Goal: Transaction & Acquisition: Obtain resource

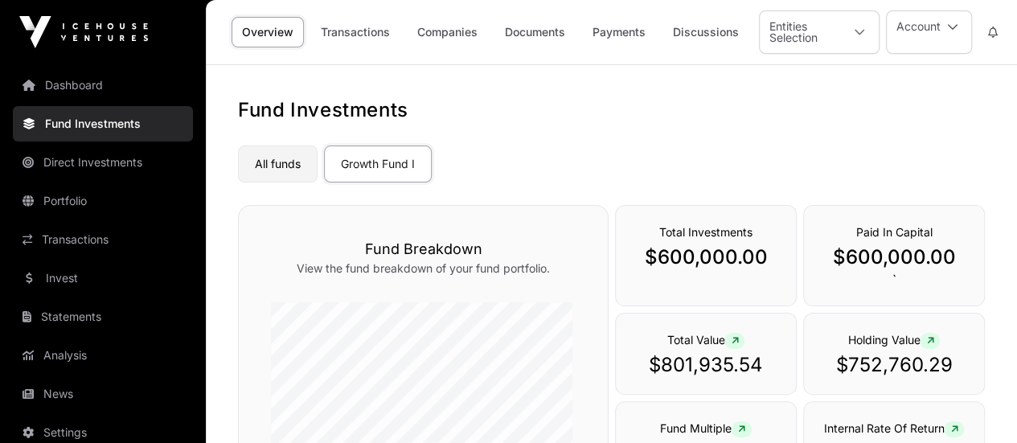
click at [272, 168] on link "All funds" at bounding box center [278, 163] width 80 height 37
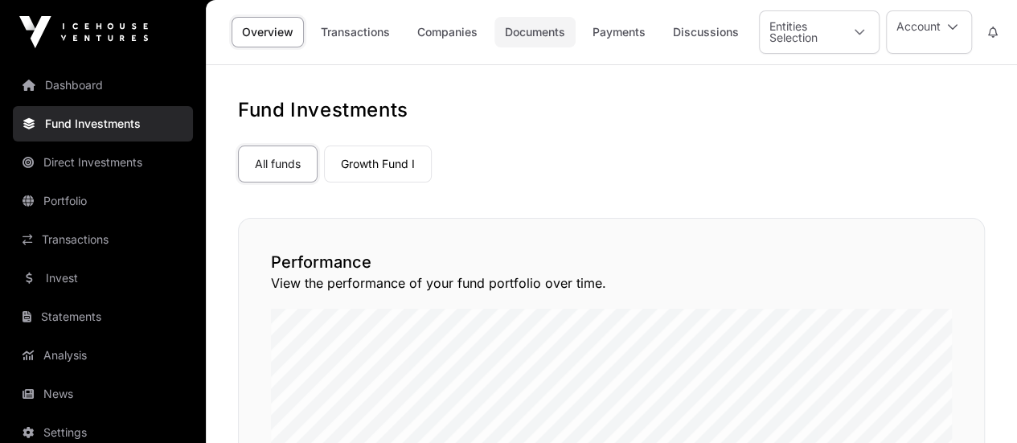
click at [529, 32] on link "Documents" at bounding box center [534, 32] width 81 height 31
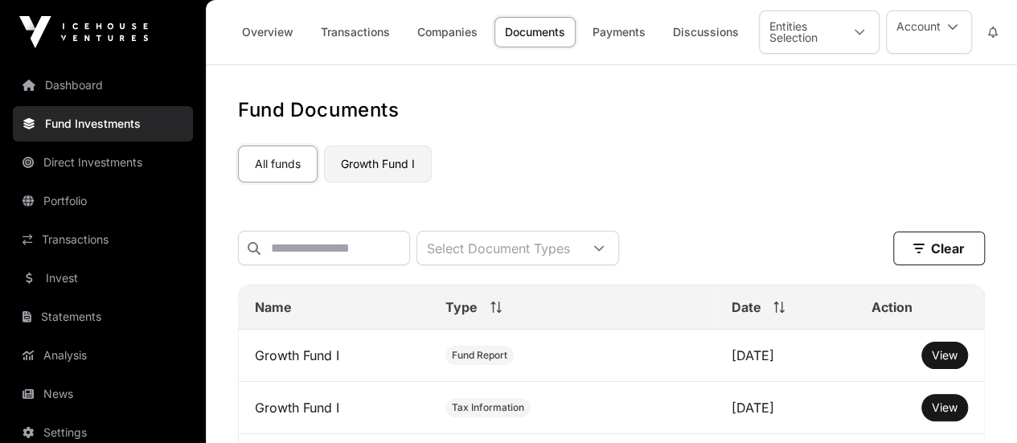
click at [397, 170] on link "Growth Fund I" at bounding box center [378, 163] width 108 height 37
click at [278, 28] on link "Overview" at bounding box center [267, 32] width 72 height 31
click at [350, 28] on link "Transactions" at bounding box center [355, 32] width 90 height 31
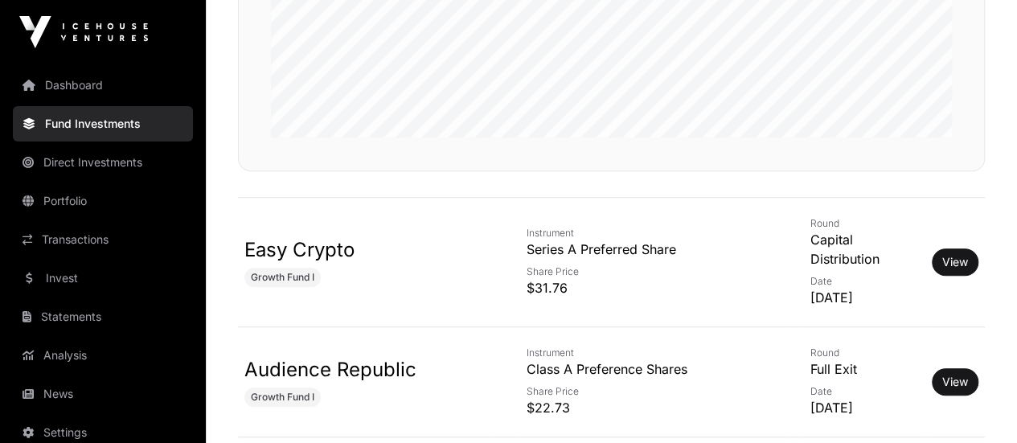
scroll to position [402, 0]
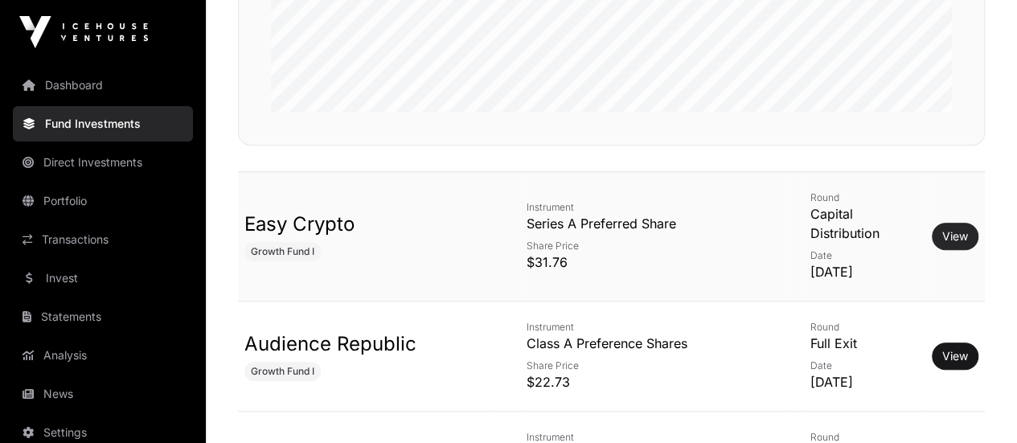
click at [961, 228] on link "View" at bounding box center [955, 236] width 26 height 16
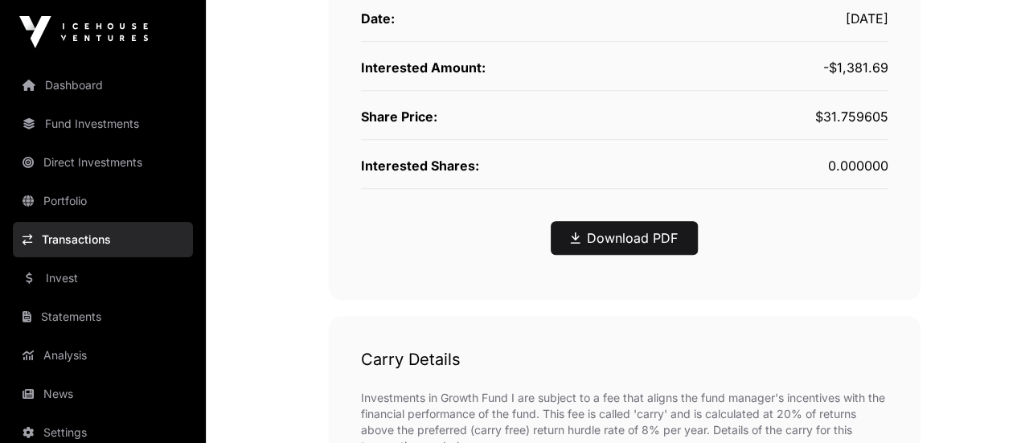
scroll to position [562, 0]
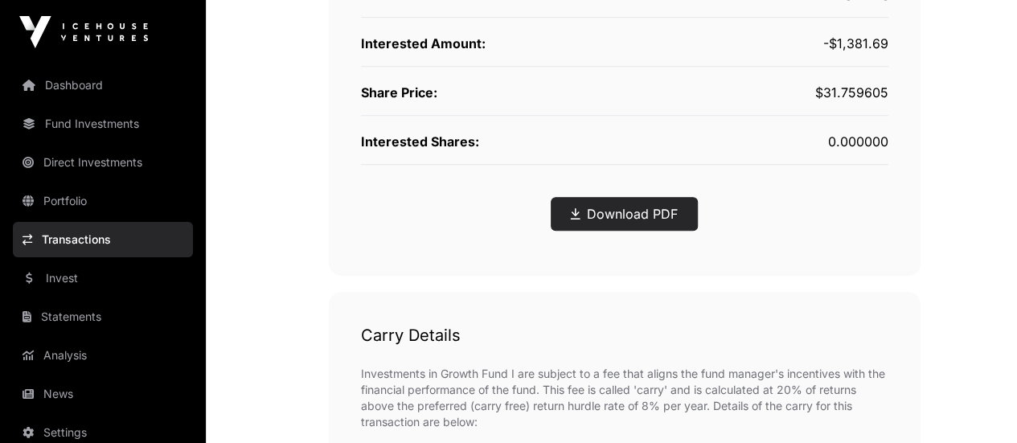
click at [605, 213] on link "Download PDF" at bounding box center [624, 213] width 107 height 19
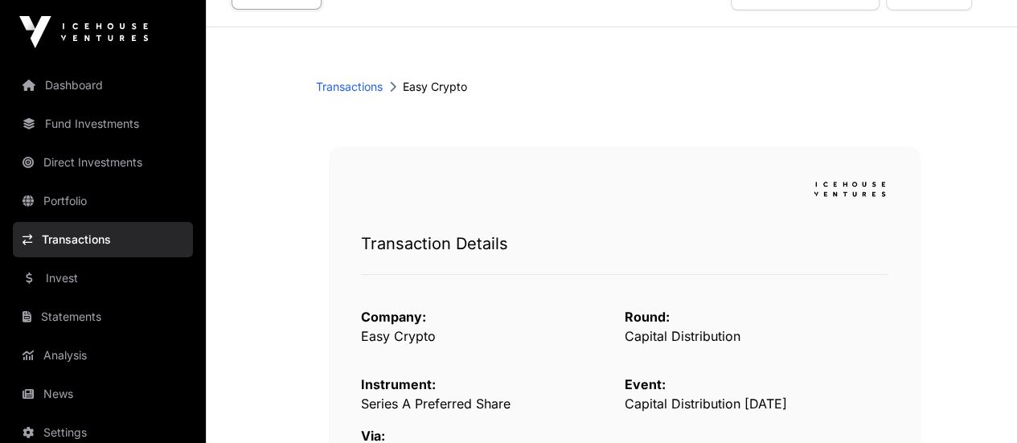
scroll to position [0, 0]
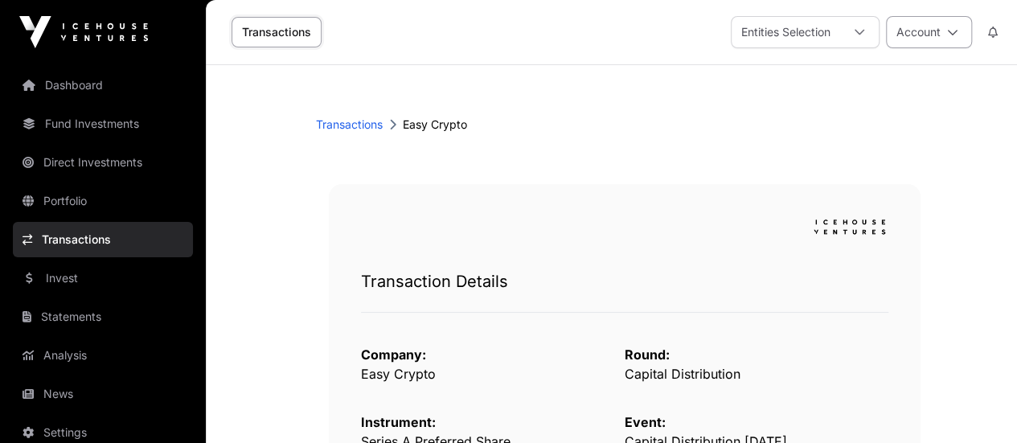
click at [936, 30] on button "Account" at bounding box center [929, 32] width 86 height 32
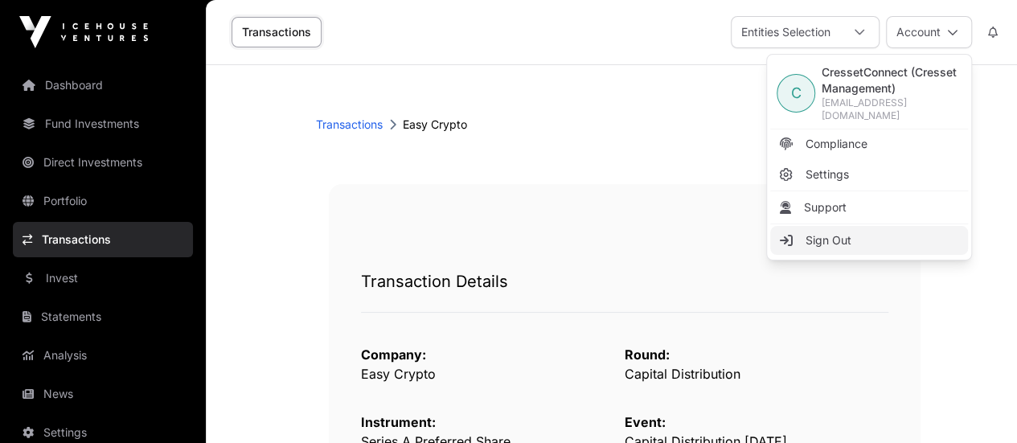
click at [829, 232] on span "Sign Out" at bounding box center [828, 240] width 46 height 16
